Goal: Information Seeking & Learning: Learn about a topic

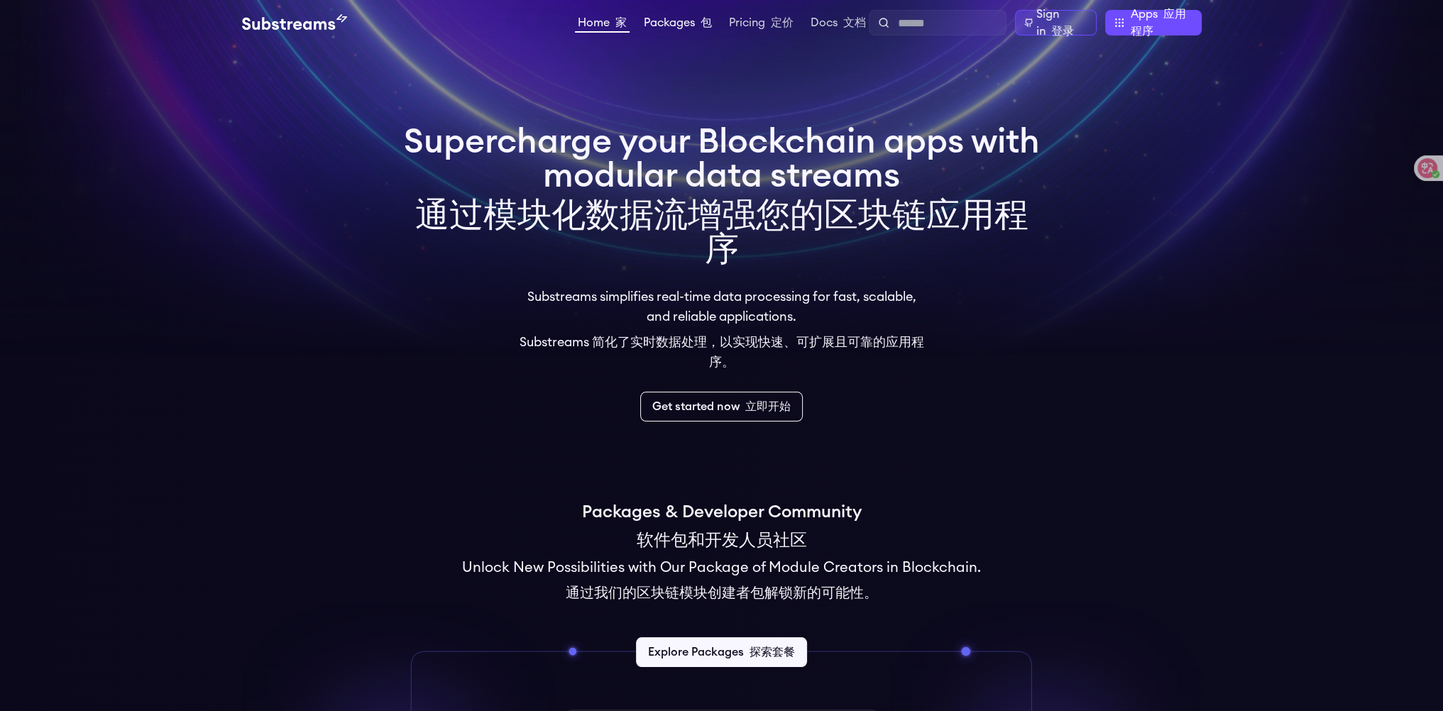
click at [673, 21] on link "Packages 包" at bounding box center [678, 24] width 74 height 14
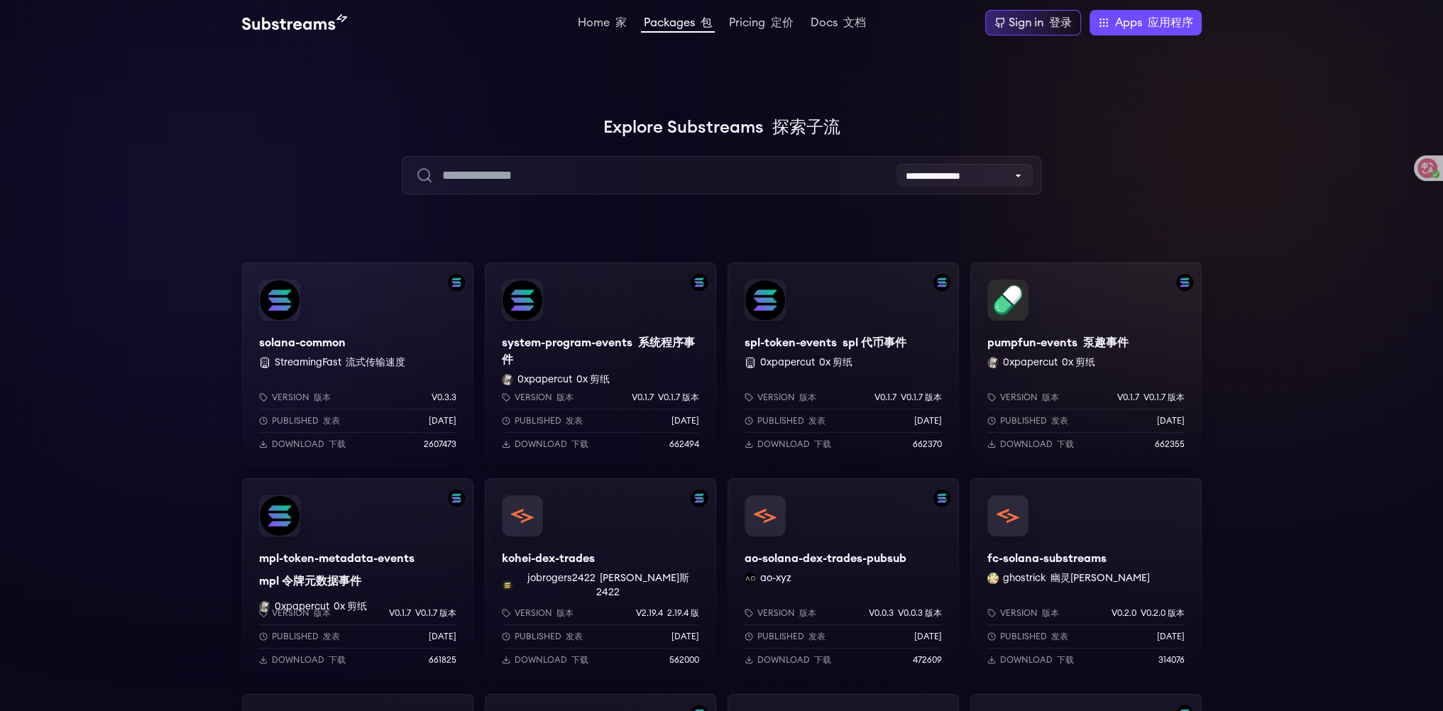
click at [383, 322] on div "solana-common StreamingFast 流式传输速度 Version 版本 v0.3.3 Published 发表 6 months ago …" at bounding box center [357, 365] width 231 height 204
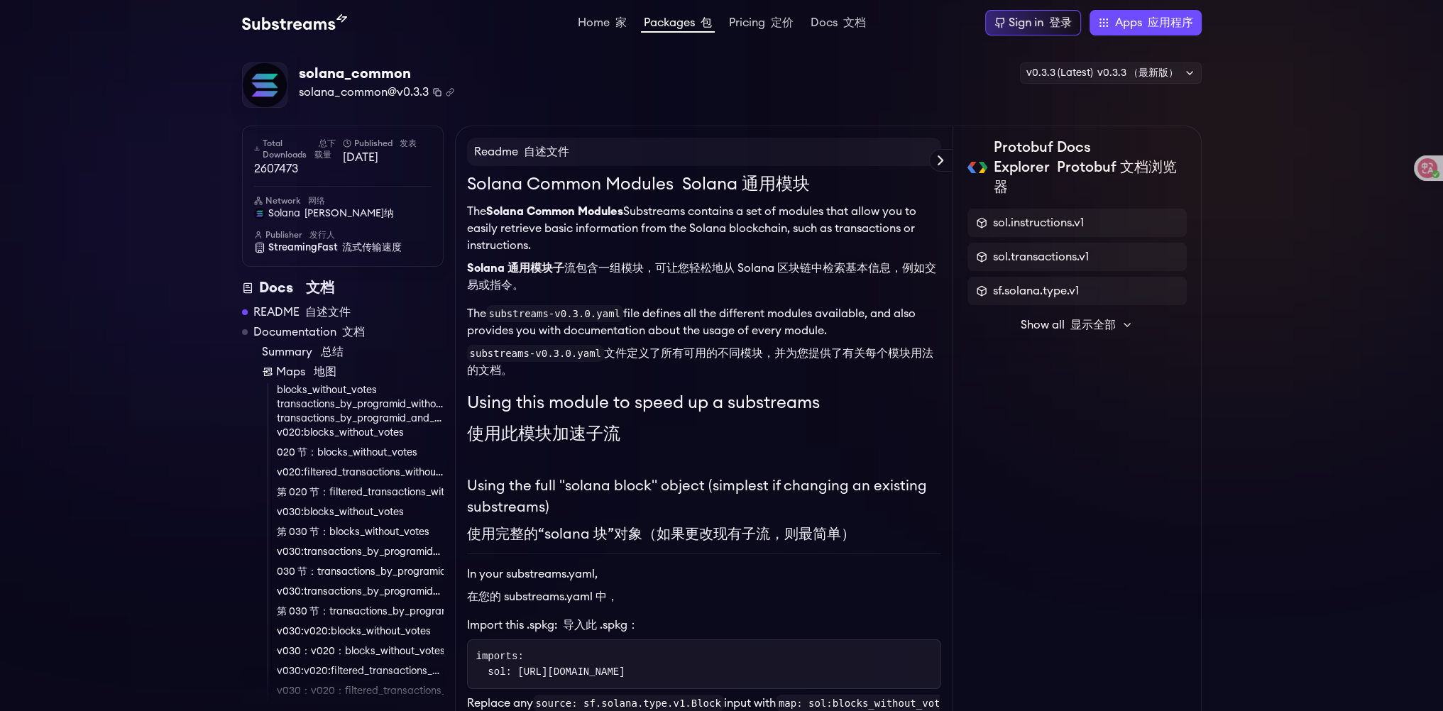
click at [433, 91] on icon "Copy package name and version" at bounding box center [437, 92] width 9 height 9
click at [690, 18] on link "Packages 包" at bounding box center [678, 25] width 74 height 16
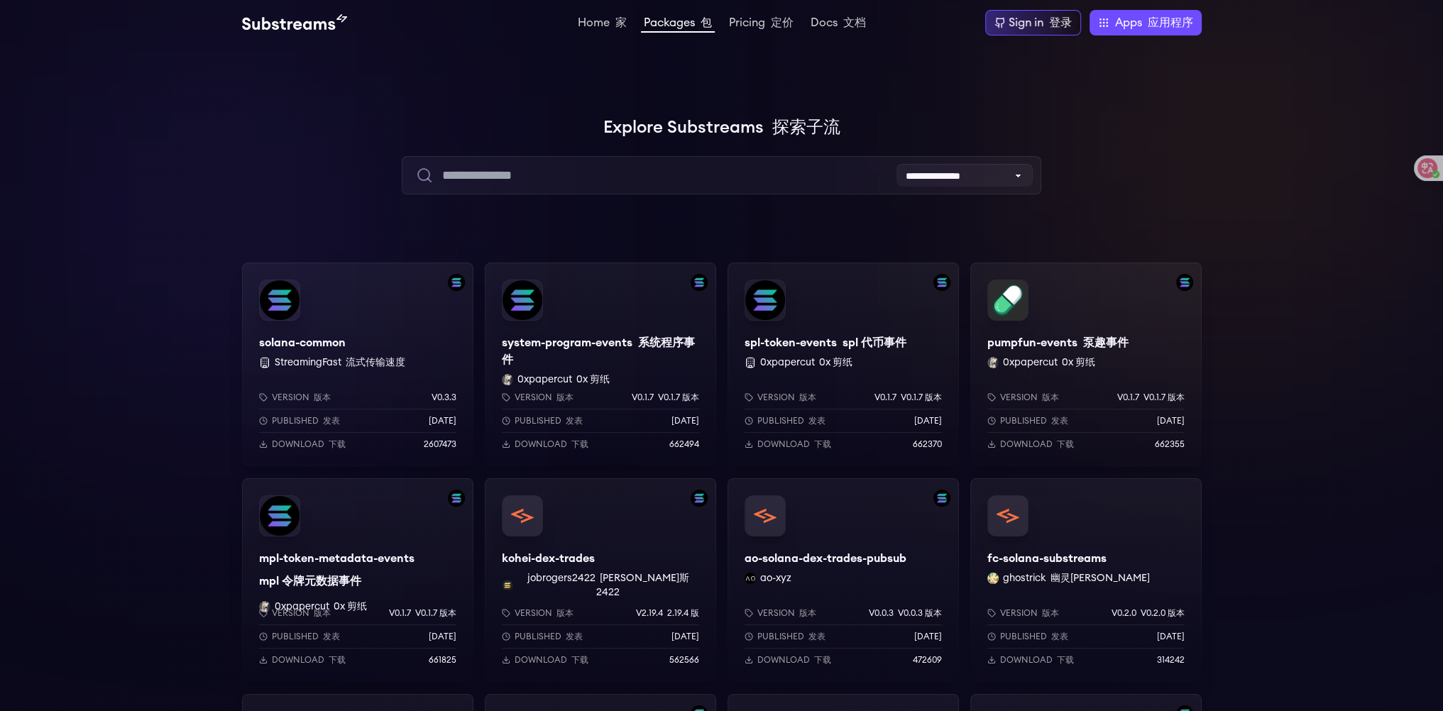
click at [376, 330] on div "solana-common StreamingFast 流式传输速度 Version 版本 v0.3.3 Published 发表 6 months ago …" at bounding box center [357, 365] width 231 height 204
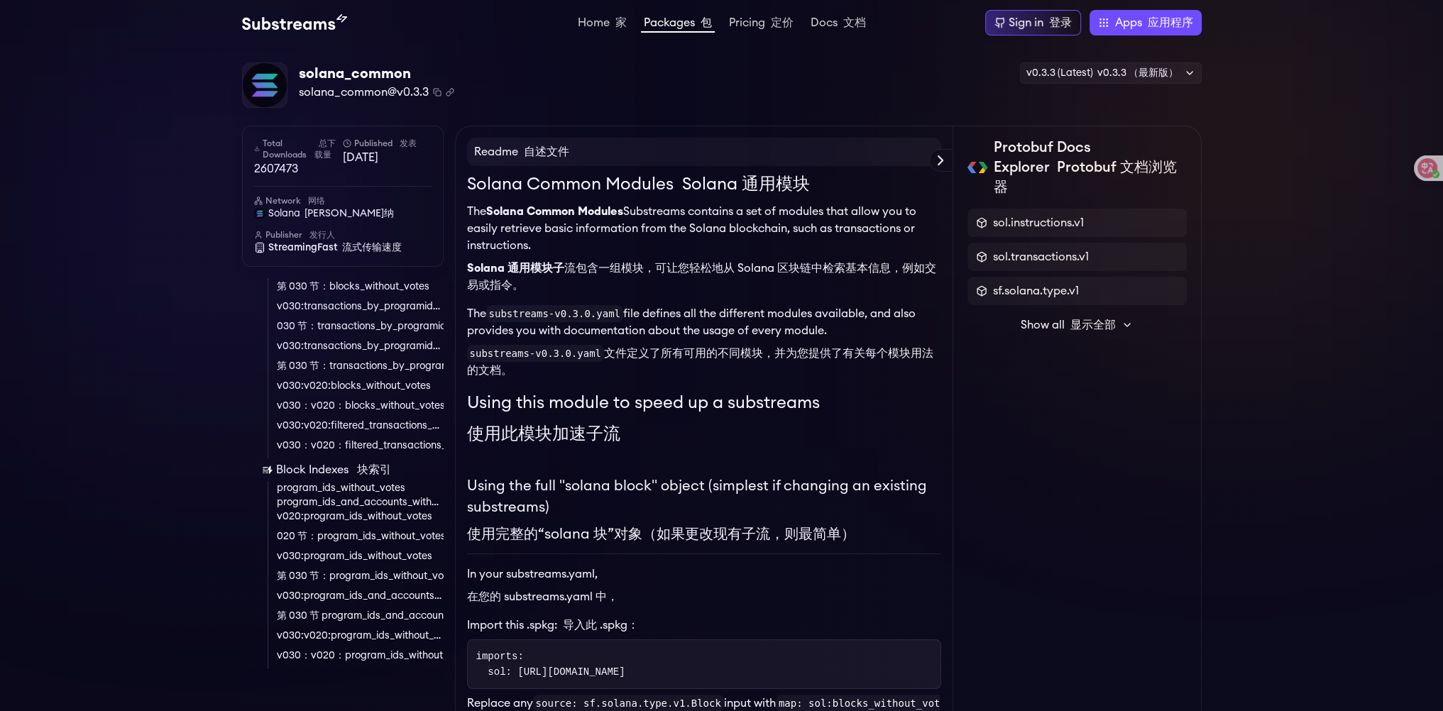
scroll to position [104, 0]
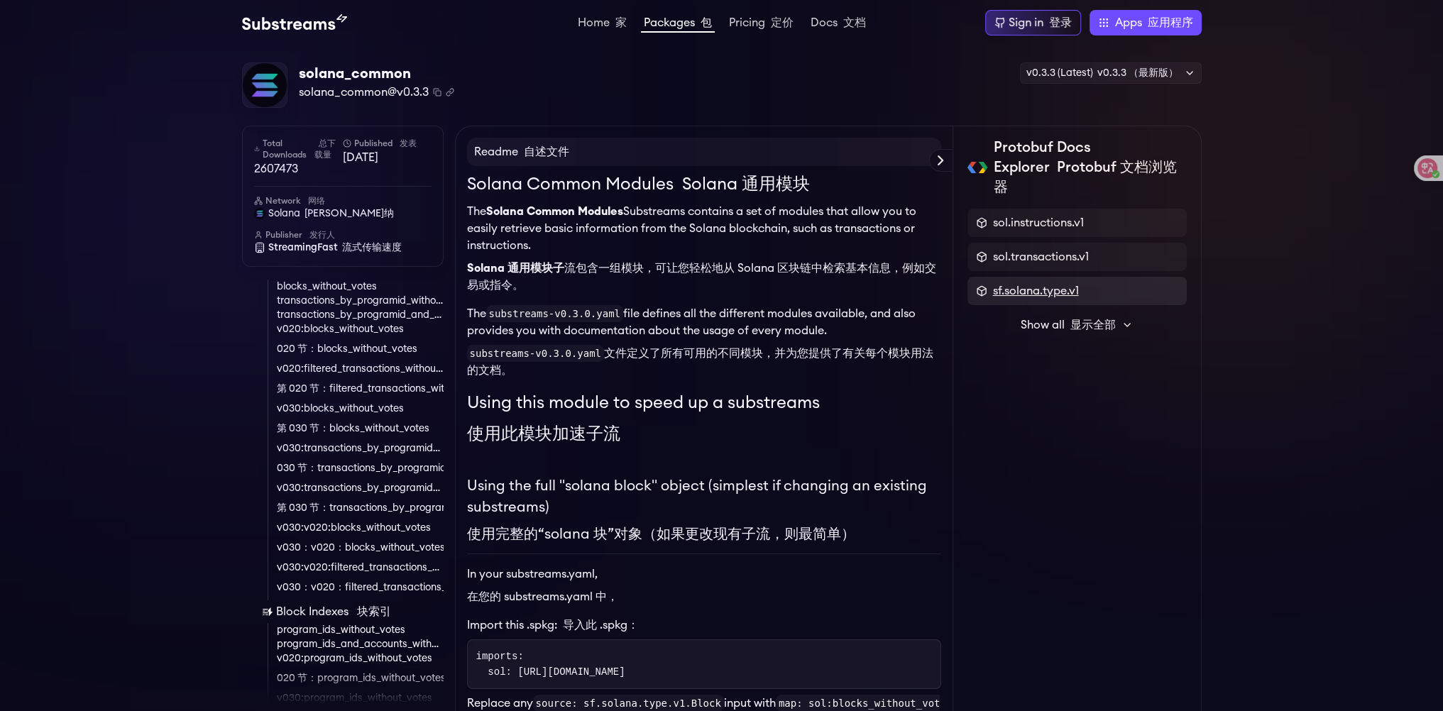
click at [1072, 285] on span "sf.solana.type.v1" at bounding box center [1036, 291] width 86 height 17
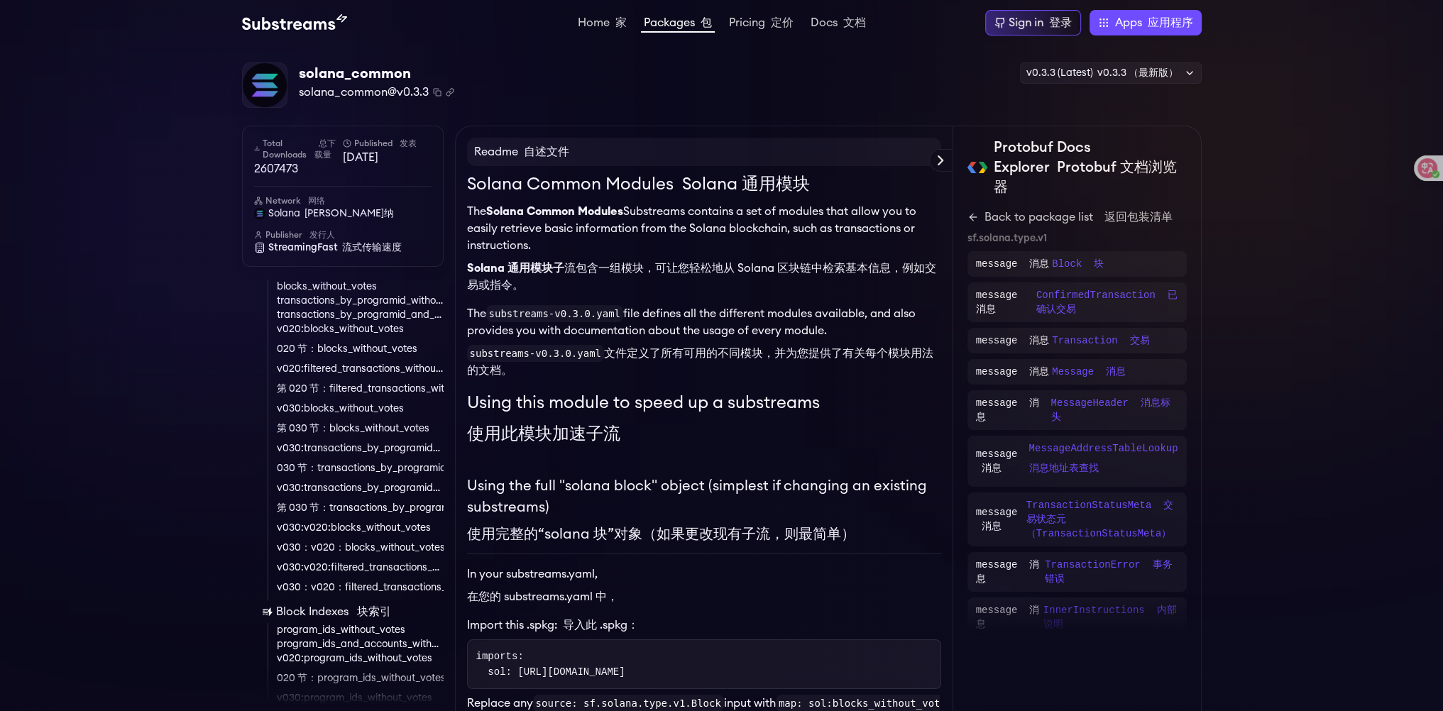
click at [317, 613] on link "Block Indexes 块索引" at bounding box center [353, 611] width 182 height 17
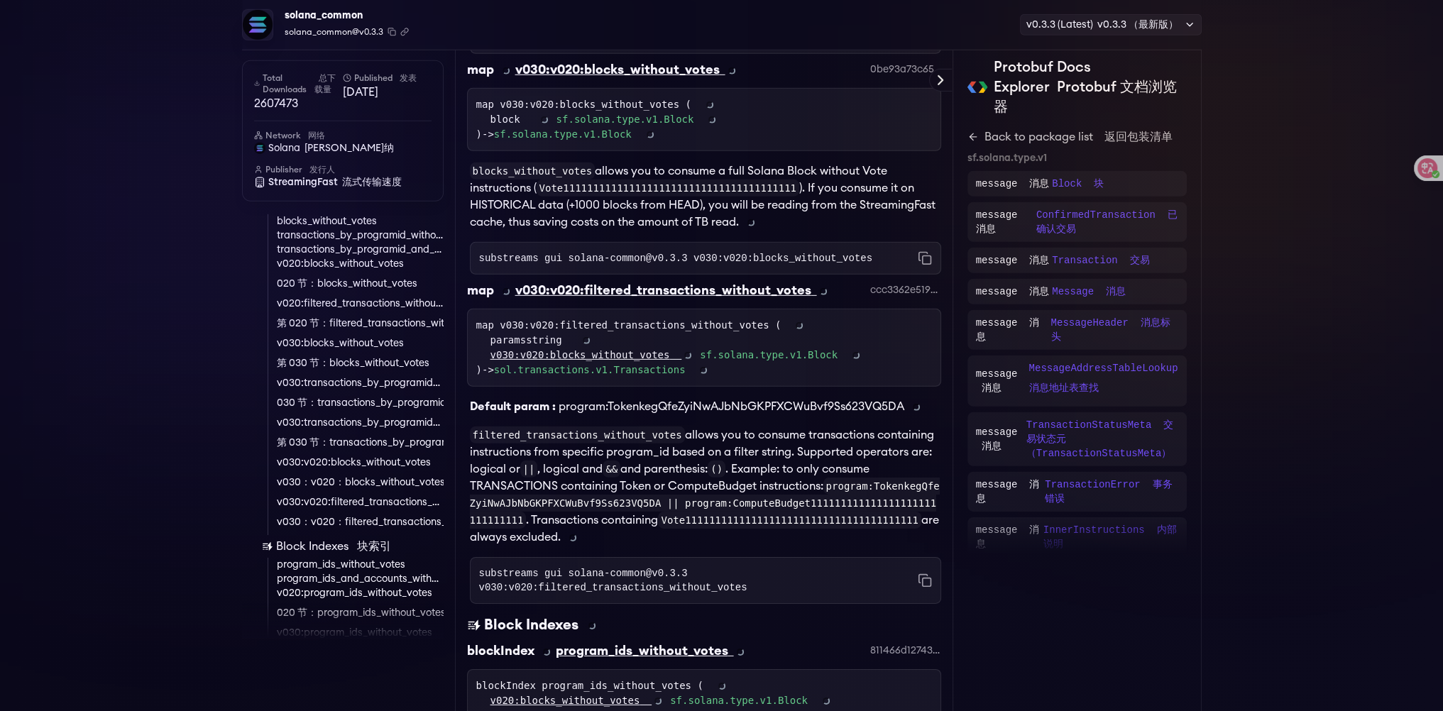
scroll to position [5867, 0]
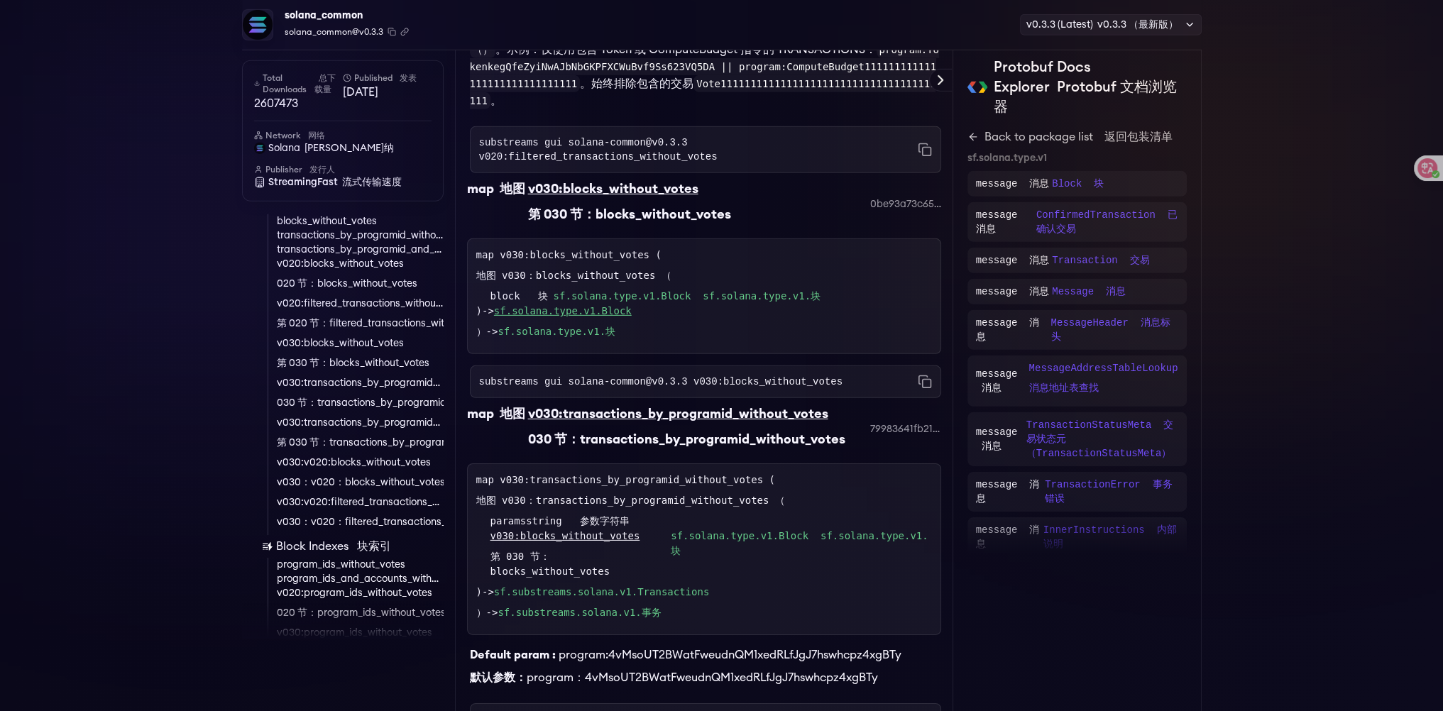
click at [593, 305] on link "sf.solana.type.v1.Block" at bounding box center [563, 310] width 138 height 11
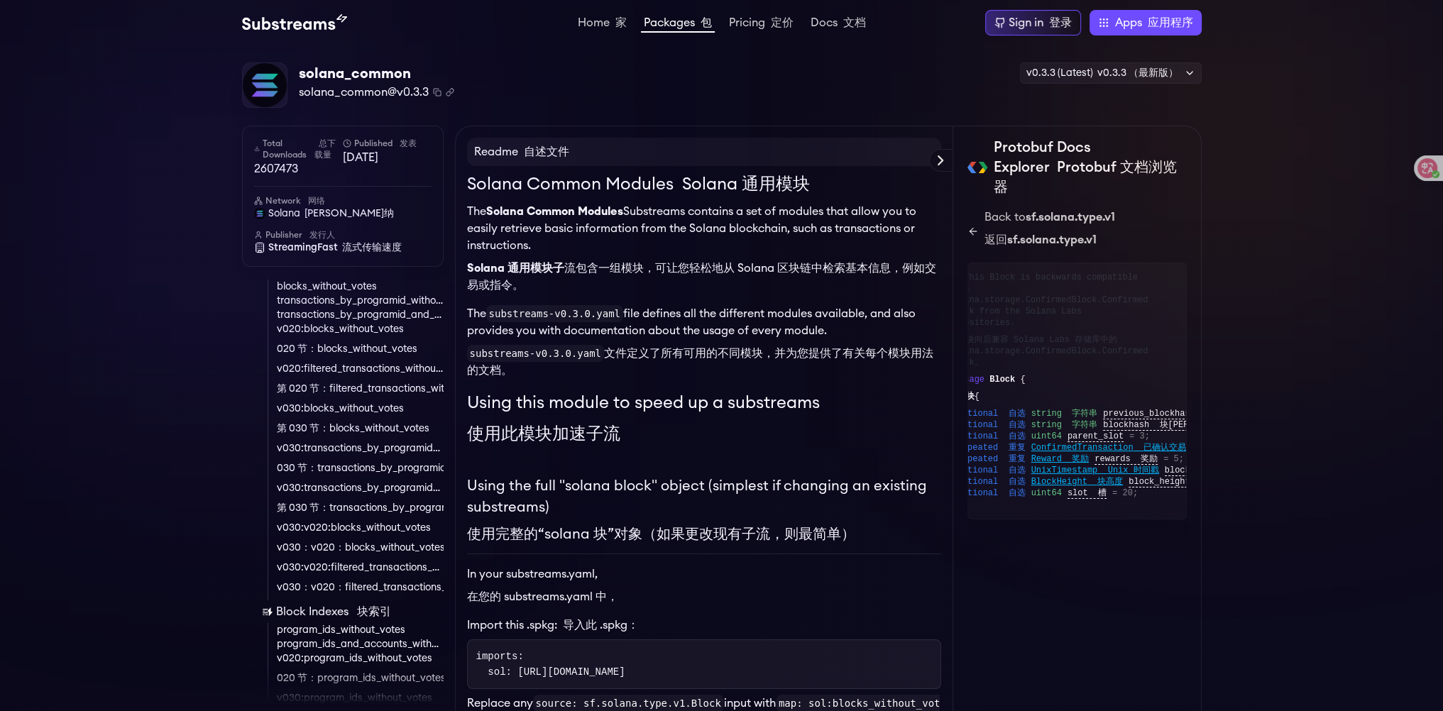
scroll to position [0, 34]
click at [1094, 442] on span "ConfirmedTransaction 已确认交易" at bounding box center [1102, 447] width 155 height 11
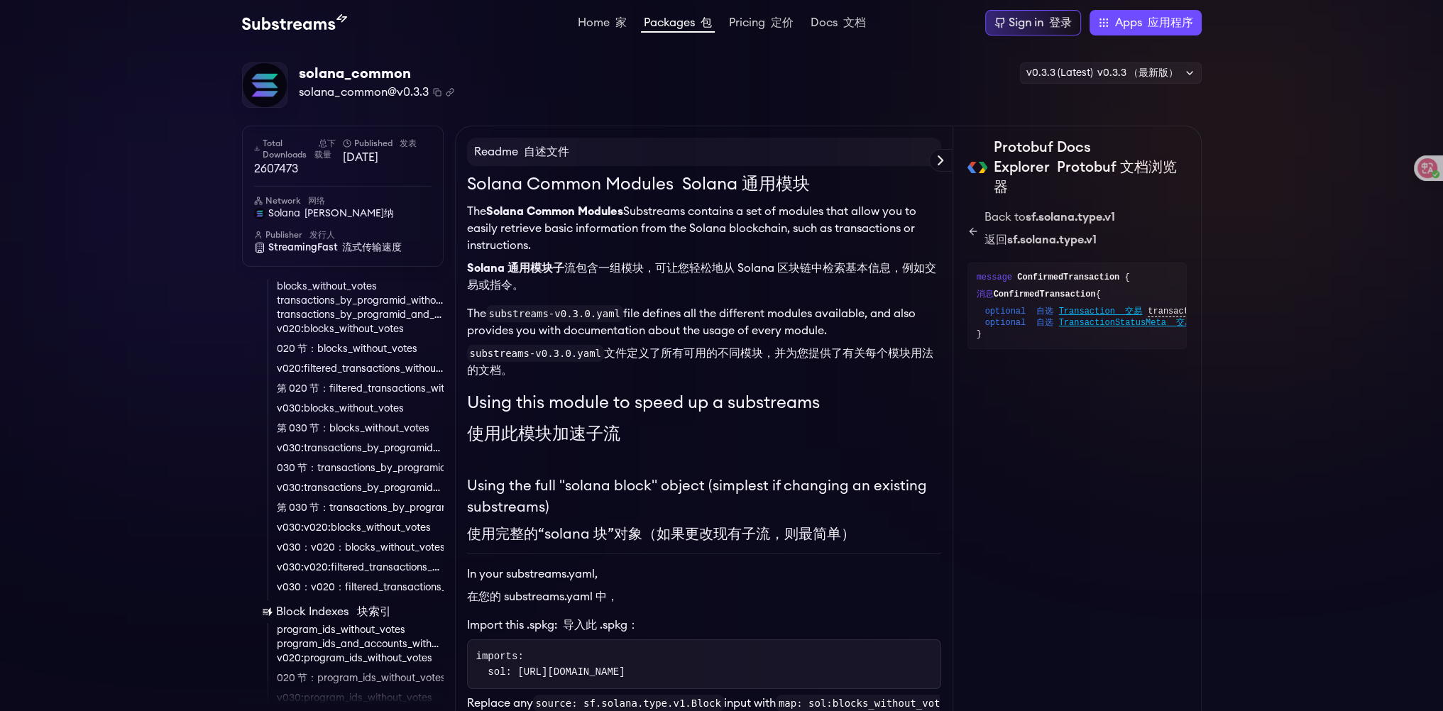
scroll to position [0, 20]
click at [1058, 323] on span "TransactionStatusMeta 交易状态元（TransactionStatusMeta）" at bounding box center [1181, 322] width 285 height 11
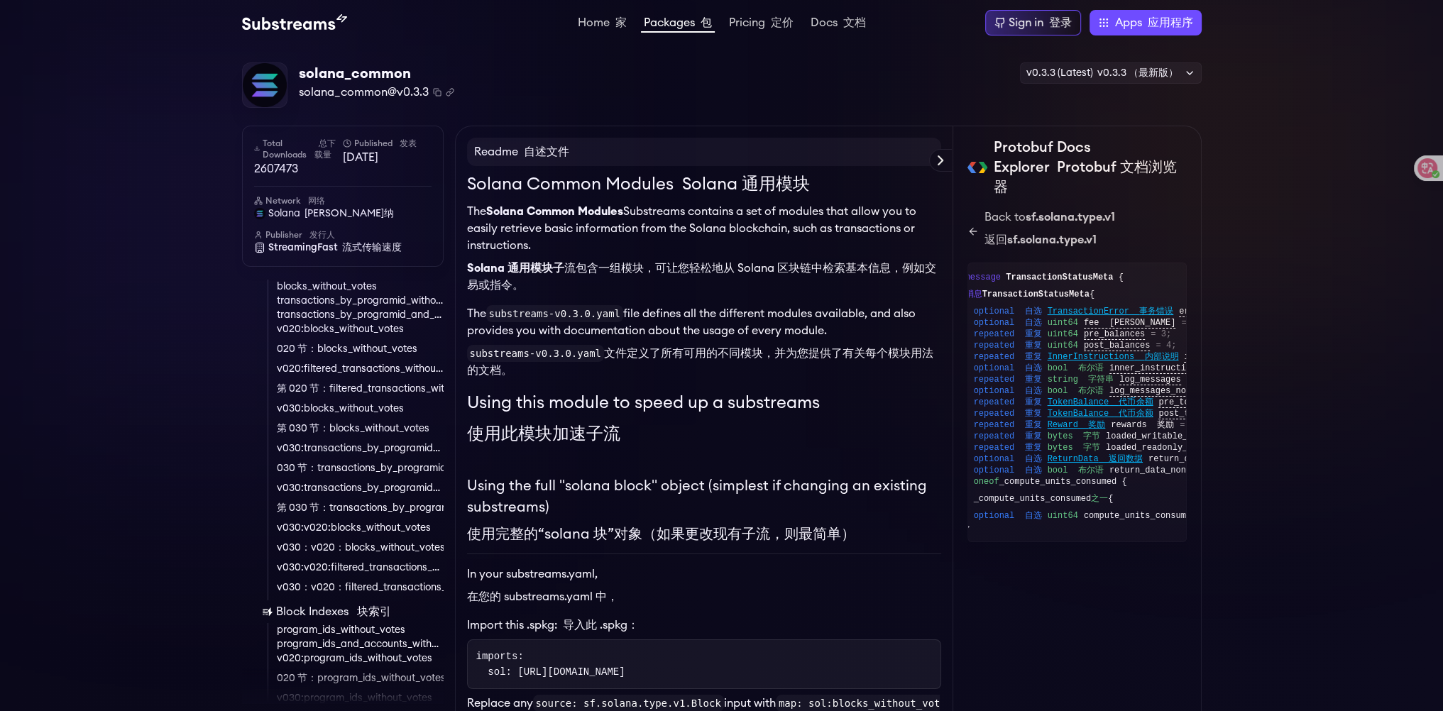
scroll to position [0, 11]
click at [437, 90] on icon "Copy package name and version" at bounding box center [437, 92] width 9 height 9
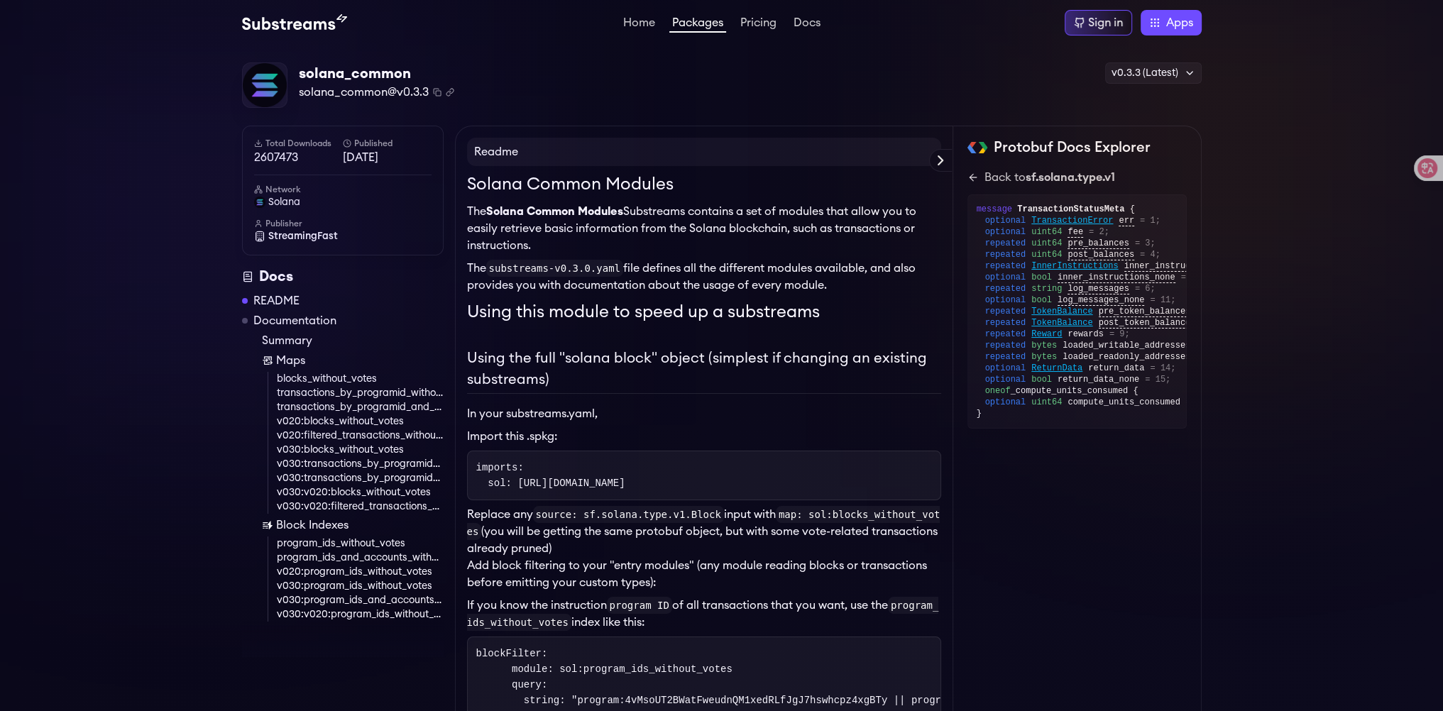
click at [314, 526] on link "Block Indexes" at bounding box center [353, 525] width 182 height 17
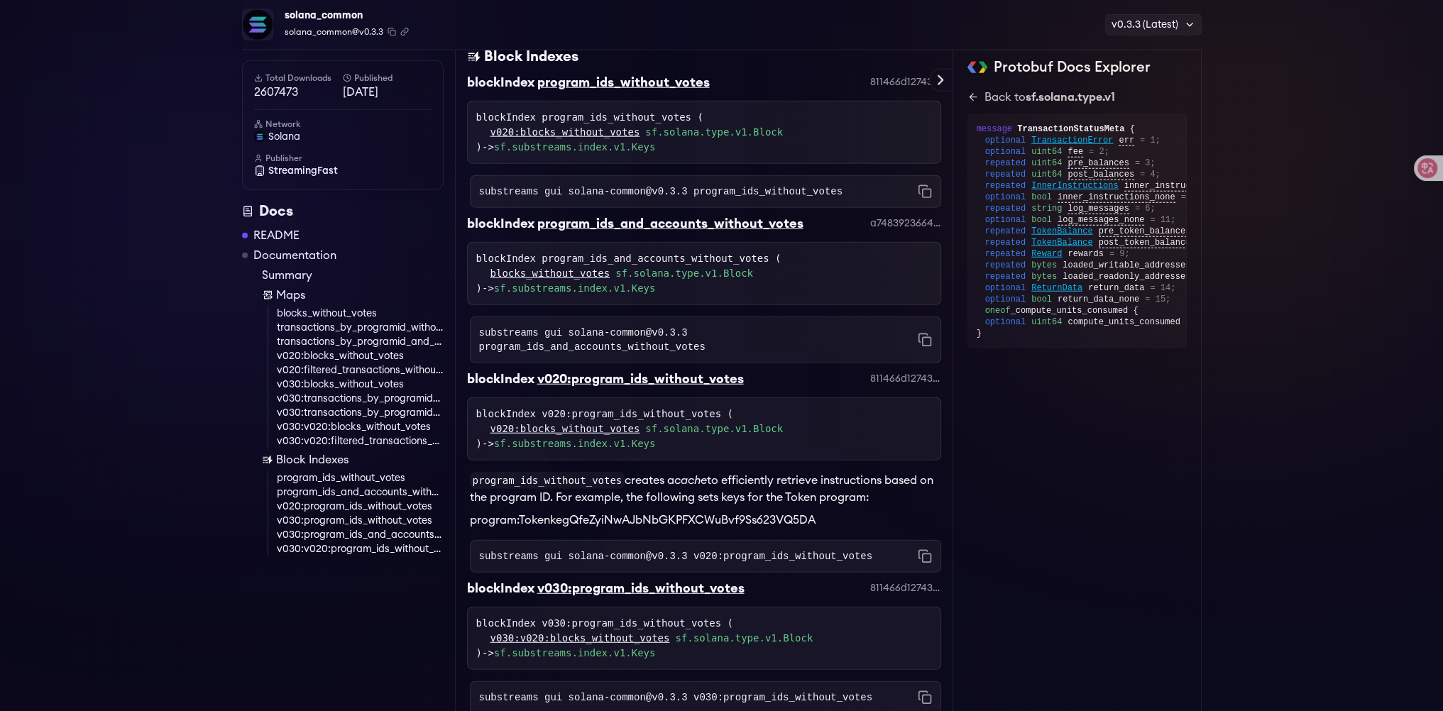
scroll to position [4887, 0]
